Goal: Task Accomplishment & Management: Complete application form

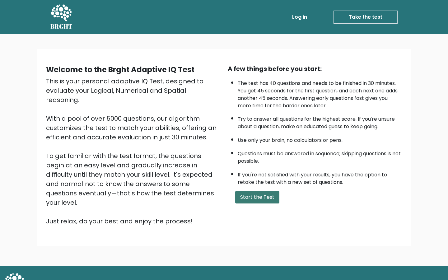
click at [257, 201] on button "Start the Test" at bounding box center [257, 197] width 44 height 12
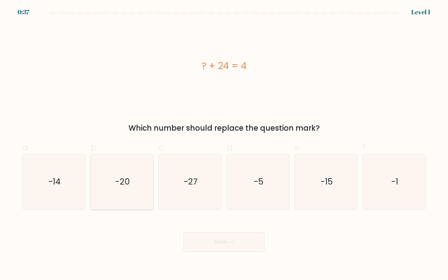
click at [113, 181] on icon "-20" at bounding box center [122, 181] width 55 height 55
click at [224, 144] on input "b. -20" at bounding box center [224, 142] width 0 height 4
radio input "true"
click at [248, 248] on button "Next" at bounding box center [224, 242] width 81 height 20
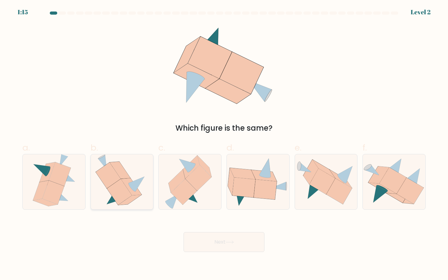
drag, startPoint x: 130, startPoint y: 185, endPoint x: 143, endPoint y: 195, distance: 16.6
click at [131, 185] on icon at bounding box center [122, 181] width 53 height 55
click at [224, 144] on input "b." at bounding box center [224, 142] width 0 height 4
radio input "true"
click at [228, 241] on icon at bounding box center [230, 242] width 8 height 3
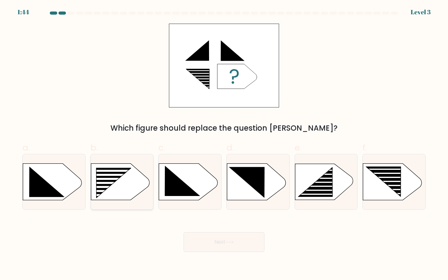
click at [114, 199] on rect at bounding box center [93, 168] width 162 height 124
click at [224, 144] on input "b." at bounding box center [224, 142] width 0 height 4
radio input "true"
click at [229, 242] on icon at bounding box center [230, 242] width 8 height 3
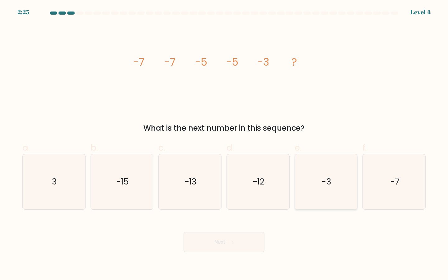
click at [321, 190] on icon "-3" at bounding box center [326, 181] width 55 height 55
click at [224, 144] on input "e. -3" at bounding box center [224, 142] width 0 height 4
radio input "true"
click at [254, 241] on button "Next" at bounding box center [224, 242] width 81 height 20
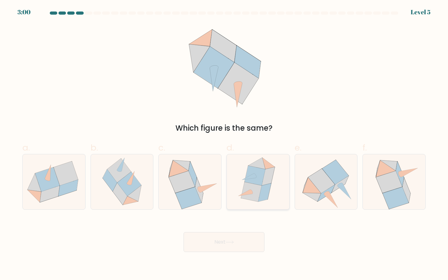
click at [252, 196] on icon at bounding box center [251, 192] width 21 height 20
click at [224, 144] on input "d." at bounding box center [224, 142] width 0 height 4
radio input "true"
click at [242, 250] on button "Next" at bounding box center [224, 242] width 81 height 20
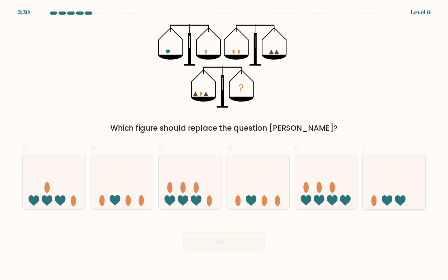
click at [378, 200] on icon at bounding box center [394, 182] width 63 height 52
click at [224, 144] on input "f." at bounding box center [224, 142] width 0 height 4
radio input "true"
click at [225, 238] on button "Next" at bounding box center [224, 242] width 81 height 20
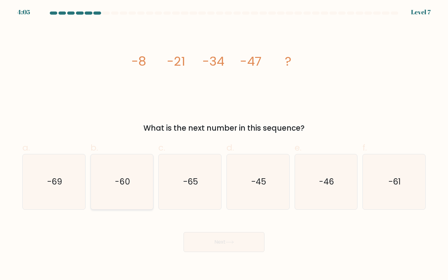
click at [107, 198] on icon "-60" at bounding box center [122, 181] width 55 height 55
click at [224, 144] on input "b. -60" at bounding box center [224, 142] width 0 height 4
radio input "true"
click at [207, 236] on button "Next" at bounding box center [224, 242] width 81 height 20
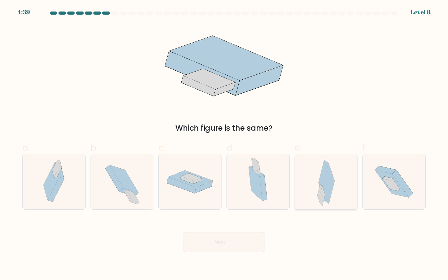
click at [325, 190] on icon at bounding box center [329, 183] width 12 height 40
click at [224, 144] on input "e." at bounding box center [224, 142] width 0 height 4
radio input "true"
click at [233, 246] on button "Next" at bounding box center [224, 242] width 81 height 20
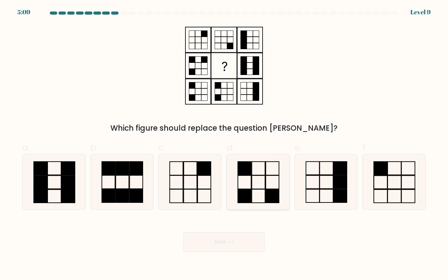
click at [252, 185] on icon at bounding box center [258, 181] width 55 height 55
click at [224, 144] on input "d." at bounding box center [224, 142] width 0 height 4
radio input "true"
click at [247, 249] on button "Next" at bounding box center [224, 242] width 81 height 20
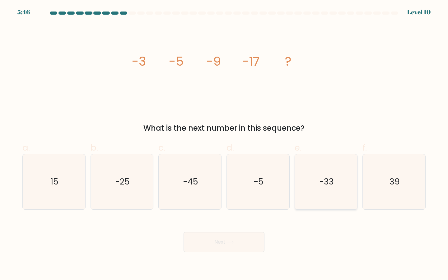
click at [322, 194] on icon "-33" at bounding box center [326, 181] width 55 height 55
click at [224, 144] on input "e. -33" at bounding box center [224, 142] width 0 height 4
radio input "true"
click at [257, 248] on button "Next" at bounding box center [224, 242] width 81 height 20
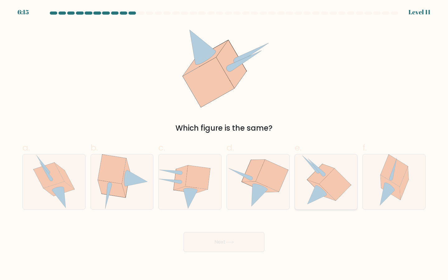
click at [324, 185] on icon at bounding box center [334, 185] width 31 height 32
click at [224, 144] on input "e." at bounding box center [224, 142] width 0 height 4
radio input "true"
click at [224, 234] on button "Next" at bounding box center [224, 242] width 81 height 20
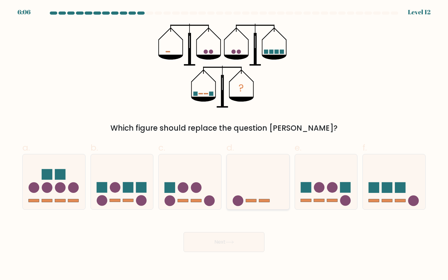
click at [266, 187] on icon at bounding box center [258, 182] width 63 height 52
click at [224, 144] on input "d." at bounding box center [224, 142] width 0 height 4
radio input "true"
click at [236, 245] on button "Next" at bounding box center [224, 242] width 81 height 20
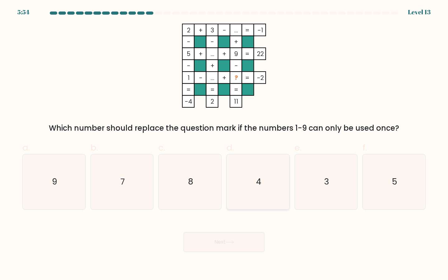
click at [241, 174] on icon "4" at bounding box center [258, 181] width 55 height 55
click at [224, 144] on input "d. 4" at bounding box center [224, 142] width 0 height 4
radio input "true"
click at [241, 241] on button "Next" at bounding box center [224, 242] width 81 height 20
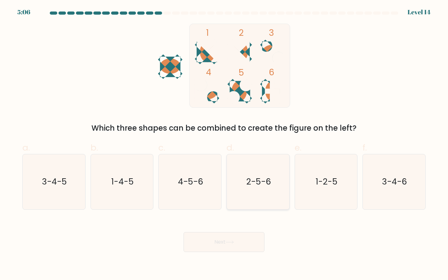
click at [266, 191] on icon "2-5-6" at bounding box center [258, 181] width 55 height 55
click at [224, 144] on input "d. 2-5-6" at bounding box center [224, 142] width 0 height 4
radio input "true"
click at [222, 250] on button "Next" at bounding box center [224, 242] width 81 height 20
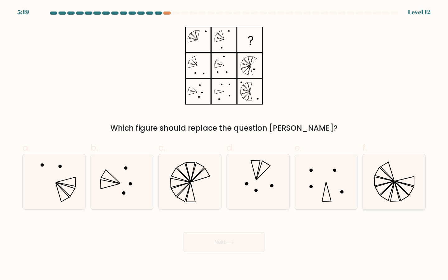
click at [400, 161] on icon at bounding box center [394, 181] width 55 height 55
click at [224, 144] on input "f." at bounding box center [224, 142] width 0 height 4
radio input "true"
click at [205, 243] on button "Next" at bounding box center [224, 242] width 81 height 20
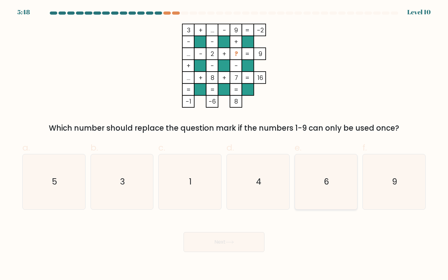
click at [308, 189] on icon "6" at bounding box center [326, 181] width 55 height 55
click at [224, 144] on input "e. 6" at bounding box center [224, 142] width 0 height 4
radio input "true"
click at [222, 260] on body "5:47 Level 10" at bounding box center [224, 140] width 448 height 280
click at [225, 249] on button "Next" at bounding box center [224, 242] width 81 height 20
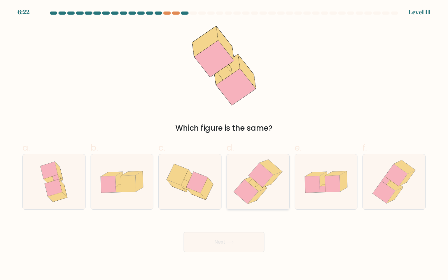
click at [281, 168] on icon at bounding box center [258, 181] width 54 height 55
click at [224, 144] on input "d." at bounding box center [224, 142] width 0 height 4
radio input "true"
click at [204, 243] on button "Next" at bounding box center [224, 242] width 81 height 20
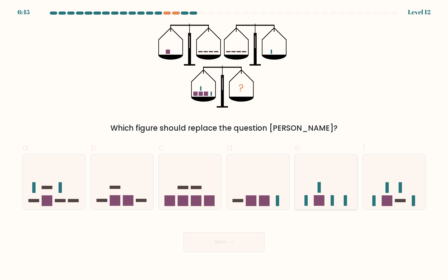
click at [337, 191] on icon at bounding box center [326, 182] width 63 height 52
click at [224, 144] on input "e." at bounding box center [224, 142] width 0 height 4
radio input "true"
click at [242, 242] on button "Next" at bounding box center [224, 242] width 81 height 20
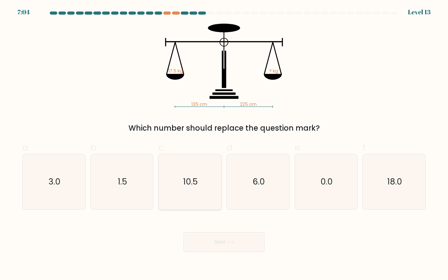
click at [202, 177] on icon "10.5" at bounding box center [189, 181] width 55 height 55
click at [224, 144] on input "c. 10.5" at bounding box center [224, 142] width 0 height 4
radio input "true"
click at [224, 249] on button "Next" at bounding box center [224, 242] width 81 height 20
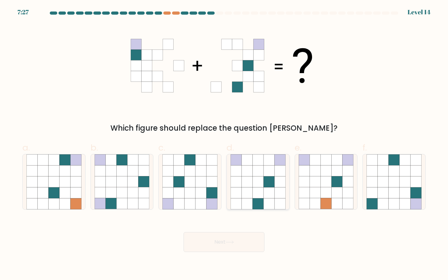
click at [250, 200] on icon at bounding box center [247, 203] width 11 height 11
click at [224, 144] on input "d." at bounding box center [224, 142] width 0 height 4
radio input "true"
click at [229, 243] on icon at bounding box center [230, 242] width 8 height 3
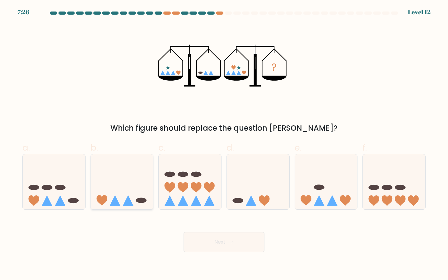
click at [126, 188] on icon at bounding box center [122, 182] width 63 height 52
click at [224, 144] on input "b." at bounding box center [224, 142] width 0 height 4
radio input "true"
click at [223, 243] on button "Next" at bounding box center [224, 242] width 81 height 20
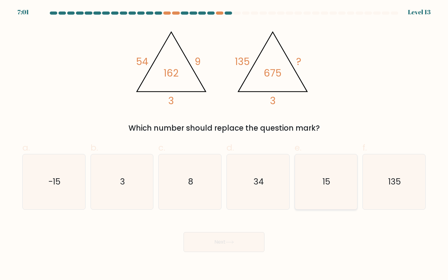
click at [314, 200] on icon "15" at bounding box center [326, 181] width 55 height 55
click at [224, 144] on input "e. 15" at bounding box center [224, 142] width 0 height 4
radio input "true"
click at [229, 239] on button "Next" at bounding box center [224, 242] width 81 height 20
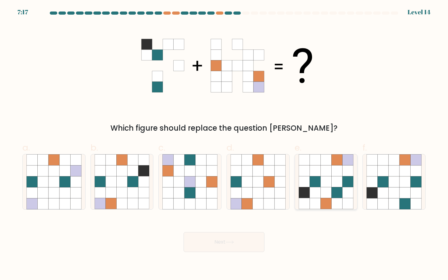
click at [339, 198] on icon at bounding box center [337, 192] width 11 height 11
click at [224, 144] on input "e." at bounding box center [224, 142] width 0 height 4
radio input "true"
click at [222, 247] on button "Next" at bounding box center [224, 242] width 81 height 20
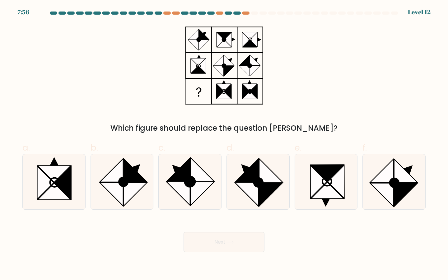
click at [244, 11] on div "7:56 Level 12" at bounding box center [224, 8] width 448 height 17
click at [246, 21] on form at bounding box center [224, 132] width 448 height 241
click at [246, 15] on div at bounding box center [224, 15] width 411 height 6
click at [246, 14] on div at bounding box center [224, 15] width 411 height 6
click at [244, 193] on icon at bounding box center [258, 181] width 55 height 55
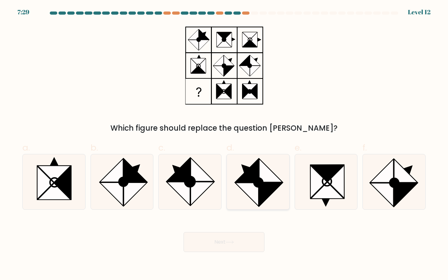
click at [224, 144] on input "d." at bounding box center [224, 142] width 0 height 4
radio input "true"
click at [233, 246] on button "Next" at bounding box center [224, 242] width 81 height 20
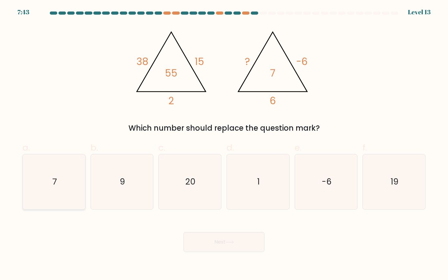
click at [69, 186] on icon "7" at bounding box center [53, 181] width 55 height 55
click at [224, 144] on input "a. 7" at bounding box center [224, 142] width 0 height 4
radio input "true"
click at [222, 245] on button "Next" at bounding box center [224, 242] width 81 height 20
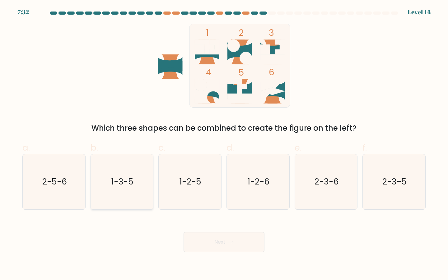
click at [125, 189] on icon "1-3-5" at bounding box center [122, 181] width 55 height 55
click at [224, 144] on input "b. 1-3-5" at bounding box center [224, 142] width 0 height 4
radio input "true"
click at [203, 244] on button "Next" at bounding box center [224, 242] width 81 height 20
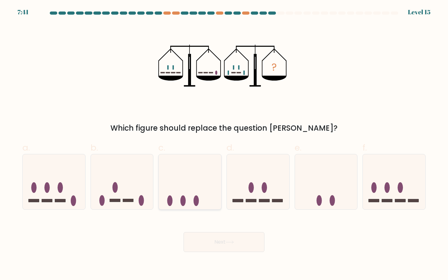
click at [189, 189] on icon at bounding box center [190, 182] width 63 height 52
click at [224, 144] on input "c." at bounding box center [224, 142] width 0 height 4
radio input "true"
click at [212, 245] on button "Next" at bounding box center [224, 242] width 81 height 20
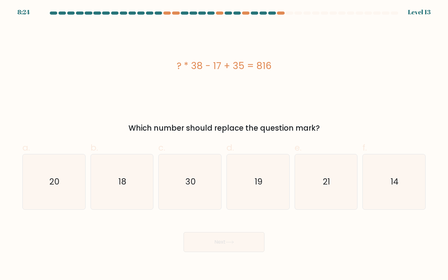
click at [123, 138] on div "a. 20 b. 18 c." at bounding box center [224, 172] width 408 height 73
click at [333, 174] on icon "21" at bounding box center [326, 181] width 55 height 55
click at [224, 144] on input "e. 21" at bounding box center [224, 142] width 0 height 4
radio input "true"
click at [218, 251] on button "Next" at bounding box center [224, 242] width 81 height 20
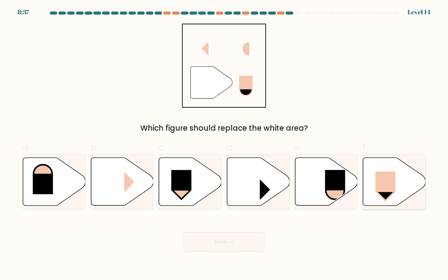
click at [394, 195] on icon at bounding box center [394, 182] width 63 height 48
click at [224, 144] on input "f." at bounding box center [224, 142] width 0 height 4
radio input "true"
click at [219, 245] on button "Next" at bounding box center [224, 242] width 81 height 20
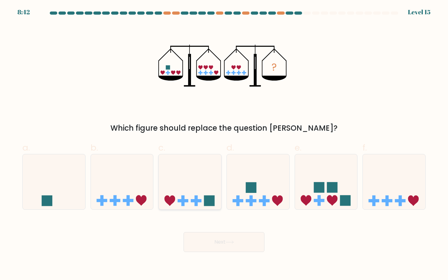
click at [184, 204] on rect at bounding box center [182, 200] width 3 height 11
click at [224, 144] on input "c." at bounding box center [224, 142] width 0 height 4
radio input "true"
click at [201, 242] on button "Next" at bounding box center [224, 242] width 81 height 20
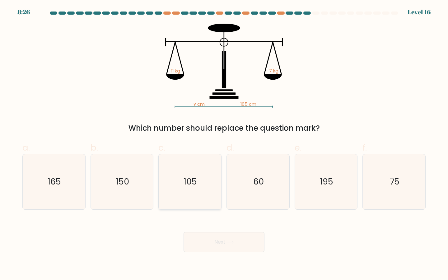
click at [185, 176] on icon "105" at bounding box center [189, 181] width 55 height 55
click at [224, 144] on input "c. 105" at bounding box center [224, 142] width 0 height 4
radio input "true"
click at [207, 249] on button "Next" at bounding box center [224, 242] width 81 height 20
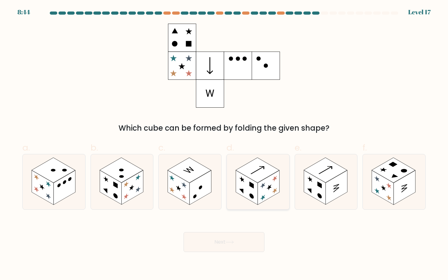
click at [241, 190] on icon at bounding box center [241, 189] width 4 height 7
click at [224, 144] on input "d." at bounding box center [224, 142] width 0 height 4
radio input "true"
click at [235, 247] on button "Next" at bounding box center [224, 242] width 81 height 20
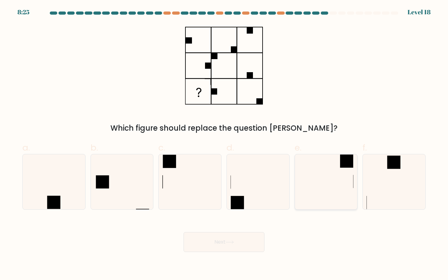
click at [318, 181] on icon at bounding box center [326, 181] width 55 height 55
click at [224, 144] on input "e." at bounding box center [224, 142] width 0 height 4
radio input "true"
click at [225, 246] on button "Next" at bounding box center [224, 242] width 81 height 20
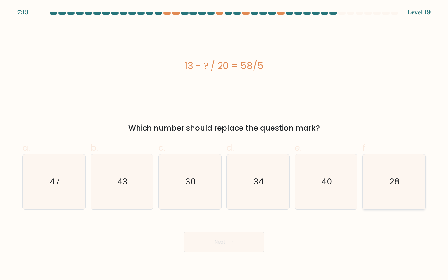
click at [403, 196] on icon "28" at bounding box center [394, 181] width 55 height 55
click at [224, 144] on input "f. 28" at bounding box center [224, 142] width 0 height 4
radio input "true"
click at [249, 242] on button "Next" at bounding box center [224, 242] width 81 height 20
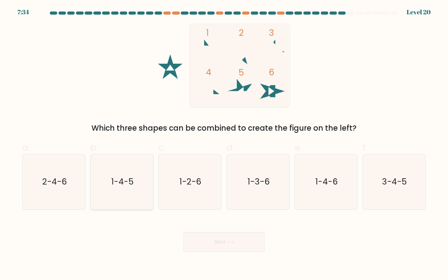
click at [128, 181] on text "1-4-5" at bounding box center [122, 182] width 22 height 12
click at [224, 144] on input "b. 1-4-5" at bounding box center [224, 142] width 0 height 4
radio input "true"
click at [205, 240] on button "Next" at bounding box center [224, 242] width 81 height 20
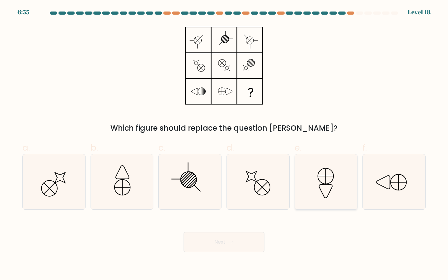
click at [313, 190] on icon at bounding box center [326, 181] width 55 height 55
click at [224, 144] on input "e." at bounding box center [224, 142] width 0 height 4
radio input "true"
click at [237, 237] on button "Next" at bounding box center [224, 242] width 81 height 20
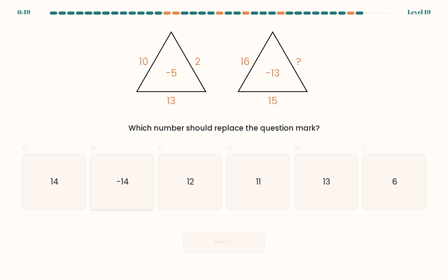
click at [113, 204] on icon "-14" at bounding box center [122, 181] width 55 height 55
click at [224, 144] on input "b. -14" at bounding box center [224, 142] width 0 height 4
radio input "true"
click at [235, 245] on button "Next" at bounding box center [224, 242] width 81 height 20
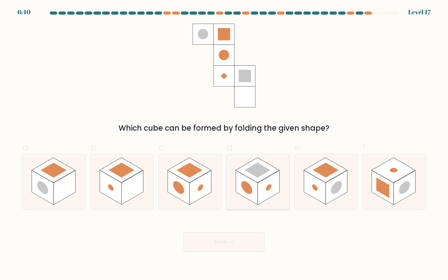
click at [268, 184] on rect at bounding box center [269, 188] width 22 height 34
click at [224, 144] on input "d." at bounding box center [224, 142] width 0 height 4
radio input "true"
click at [214, 234] on button "Next" at bounding box center [224, 242] width 81 height 20
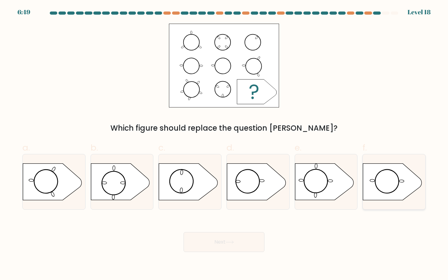
click at [392, 188] on icon at bounding box center [392, 182] width 59 height 36
click at [224, 144] on input "f." at bounding box center [224, 142] width 0 height 4
radio input "true"
click at [246, 249] on button "Next" at bounding box center [224, 242] width 81 height 20
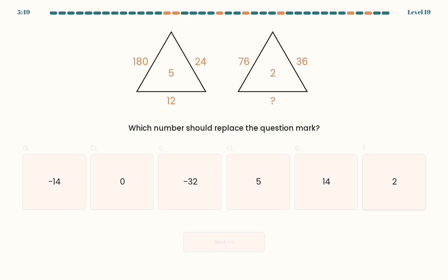
click at [401, 206] on icon "2" at bounding box center [394, 181] width 55 height 55
click at [224, 144] on input "f. 2" at bounding box center [224, 142] width 0 height 4
radio input "true"
click at [248, 239] on button "Next" at bounding box center [224, 242] width 81 height 20
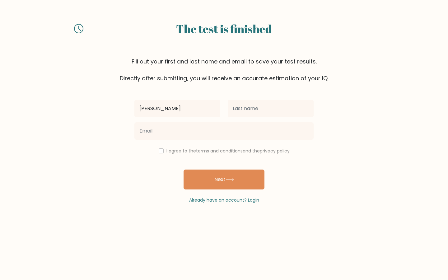
type input "David"
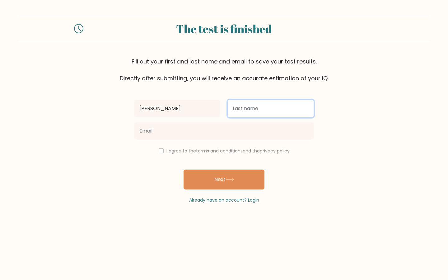
click at [263, 103] on input "text" at bounding box center [271, 108] width 86 height 17
type input "[PERSON_NAME]"
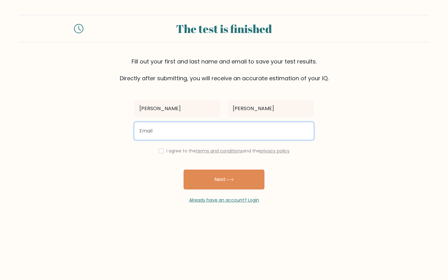
click at [187, 131] on input "email" at bounding box center [223, 130] width 179 height 17
type input "davidvandenbos10@gmail.com"
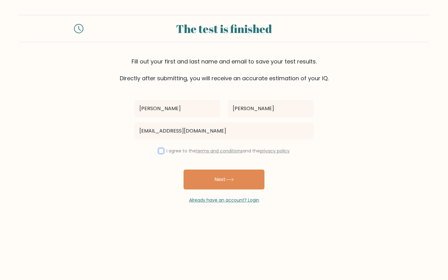
click at [159, 151] on input "checkbox" at bounding box center [161, 150] width 5 height 5
checkbox input "true"
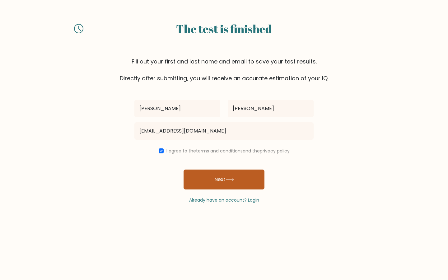
click at [210, 178] on button "Next" at bounding box center [224, 180] width 81 height 20
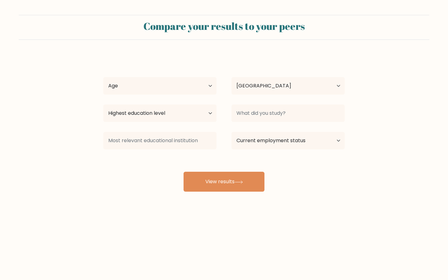
select select "NL"
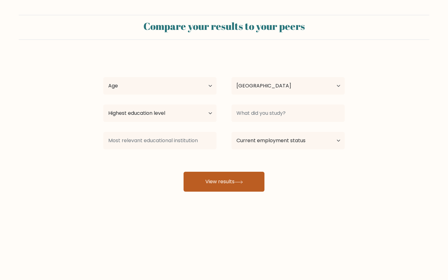
click at [235, 178] on button "View results" at bounding box center [224, 182] width 81 height 20
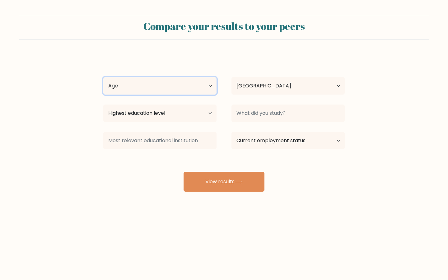
click at [153, 79] on select "Age Under [DEMOGRAPHIC_DATA] [DEMOGRAPHIC_DATA] [DEMOGRAPHIC_DATA] [DEMOGRAPHIC…" at bounding box center [159, 85] width 113 height 17
select select "25_34"
click at [103, 77] on select "Age Under [DEMOGRAPHIC_DATA] [DEMOGRAPHIC_DATA] [DEMOGRAPHIC_DATA] [DEMOGRAPHIC…" at bounding box center [159, 85] width 113 height 17
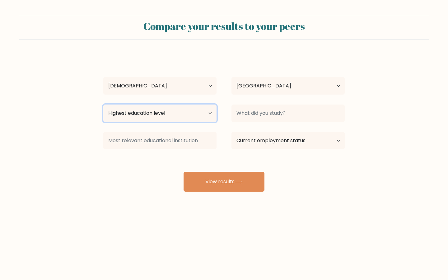
click at [172, 112] on select "Highest education level No schooling Primary Lower Secondary Upper Secondary Oc…" at bounding box center [159, 113] width 113 height 17
select select "masters_degree"
click at [103, 105] on select "Highest education level No schooling Primary Lower Secondary Upper Secondary Oc…" at bounding box center [159, 113] width 113 height 17
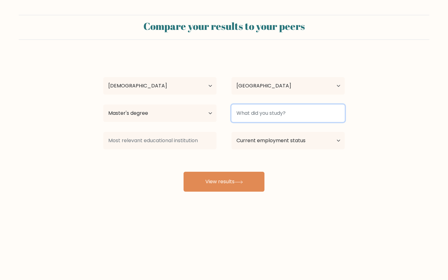
click at [280, 113] on input at bounding box center [288, 113] width 113 height 17
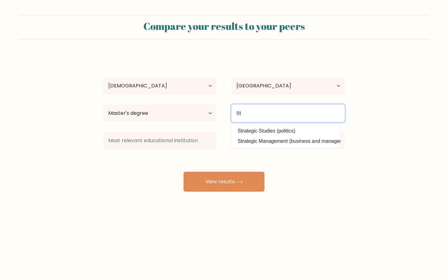
type input "S"
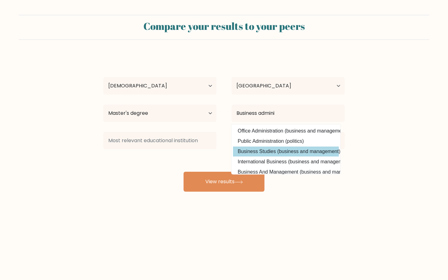
click at [280, 150] on option "Business Studies (business and management)" at bounding box center [286, 152] width 106 height 10
type input "Business Studies"
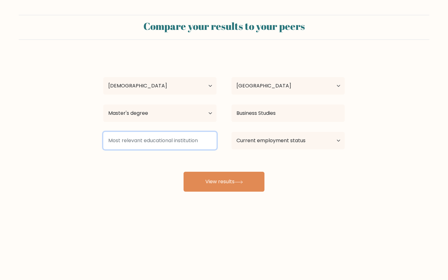
click at [165, 141] on input at bounding box center [159, 140] width 113 height 17
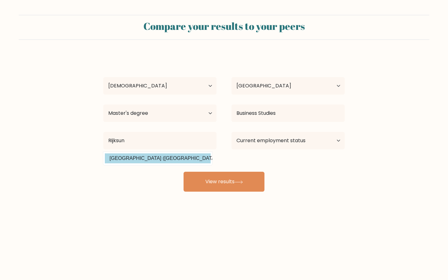
click at [152, 160] on option "Rijksuniversiteit Groningen (Netherlands)" at bounding box center [158, 158] width 106 height 10
type input "[GEOGRAPHIC_DATA]"
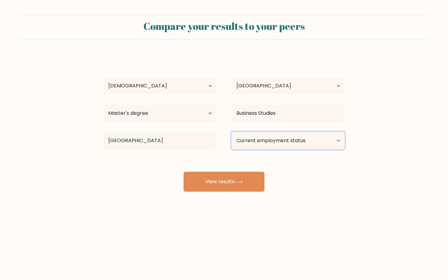
click at [290, 144] on select "Current employment status Employed Student Retired Other / prefer not to answer" at bounding box center [288, 140] width 113 height 17
select select "other"
click at [232, 132] on select "Current employment status Employed Student Retired Other / prefer not to answer" at bounding box center [288, 140] width 113 height 17
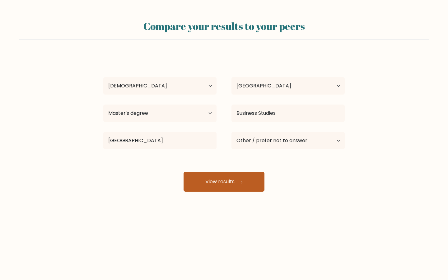
click at [240, 187] on button "View results" at bounding box center [224, 182] width 81 height 20
